Goal: Information Seeking & Learning: Understand process/instructions

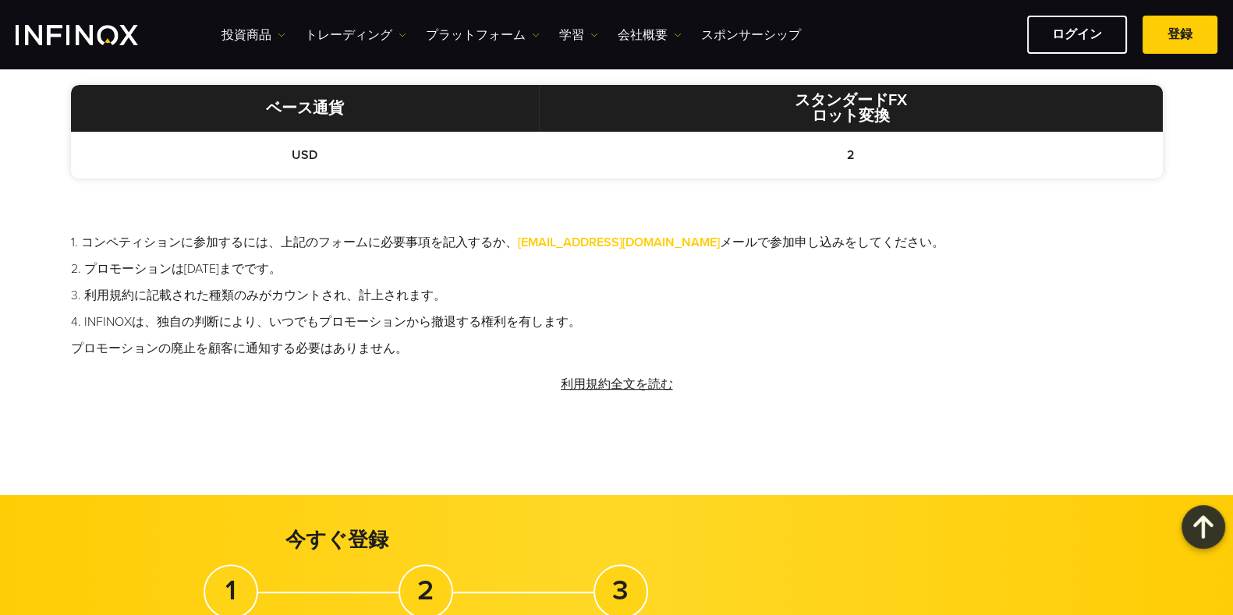
scroll to position [935, 0]
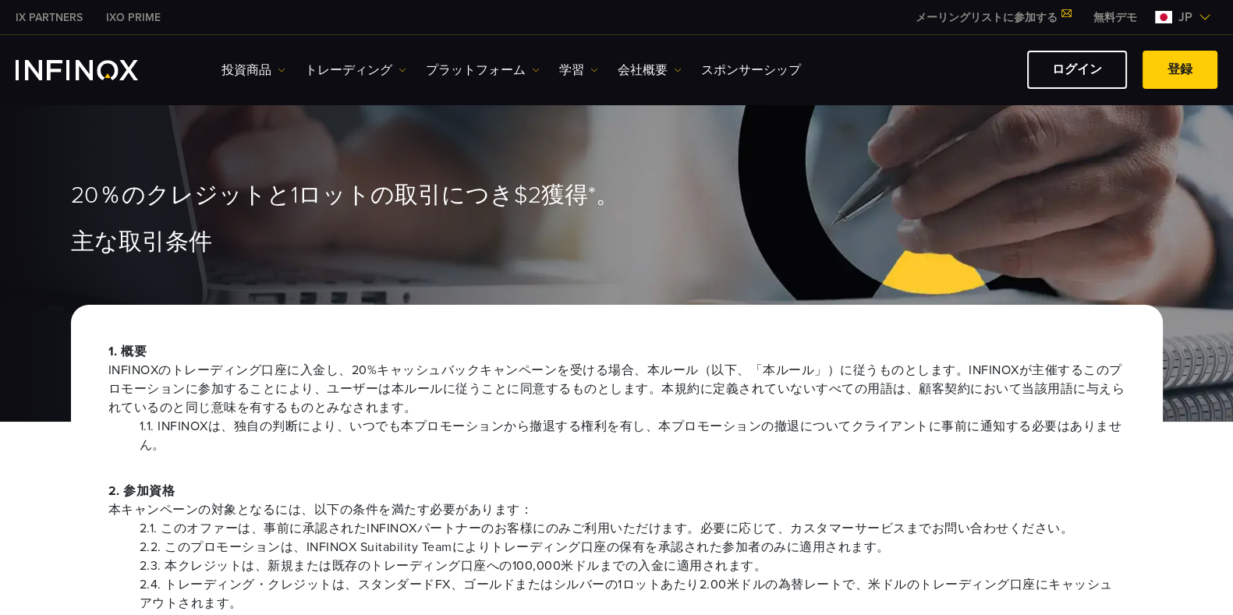
click at [1201, 17] on img at bounding box center [1204, 17] width 12 height 12
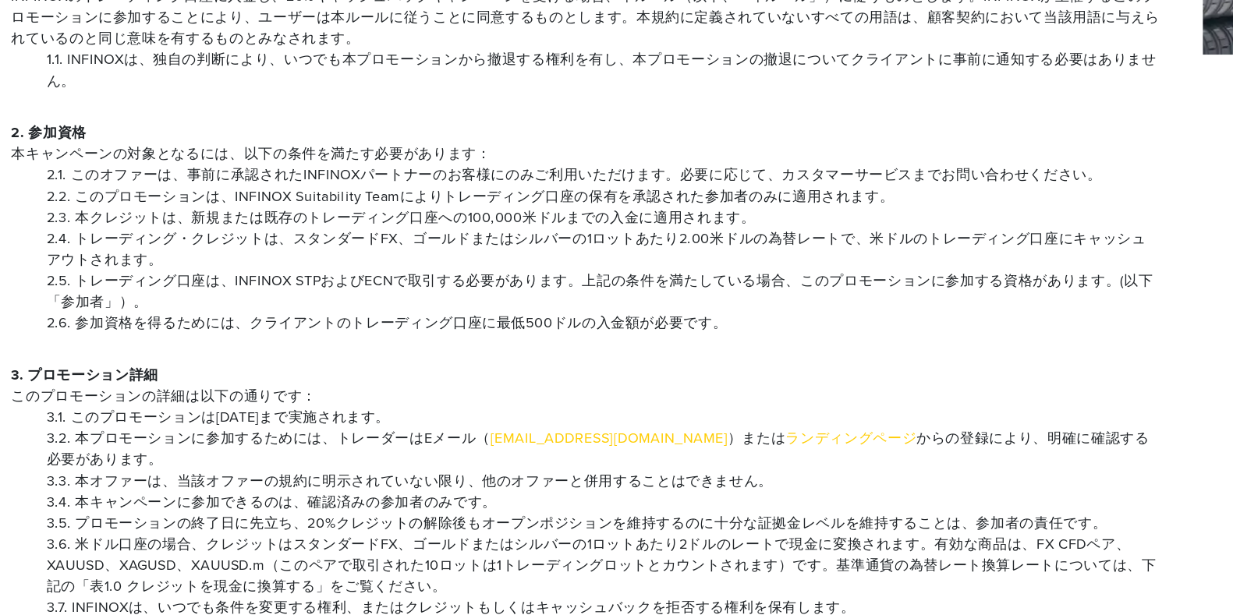
scroll to position [273, 0]
